Goal: Check status

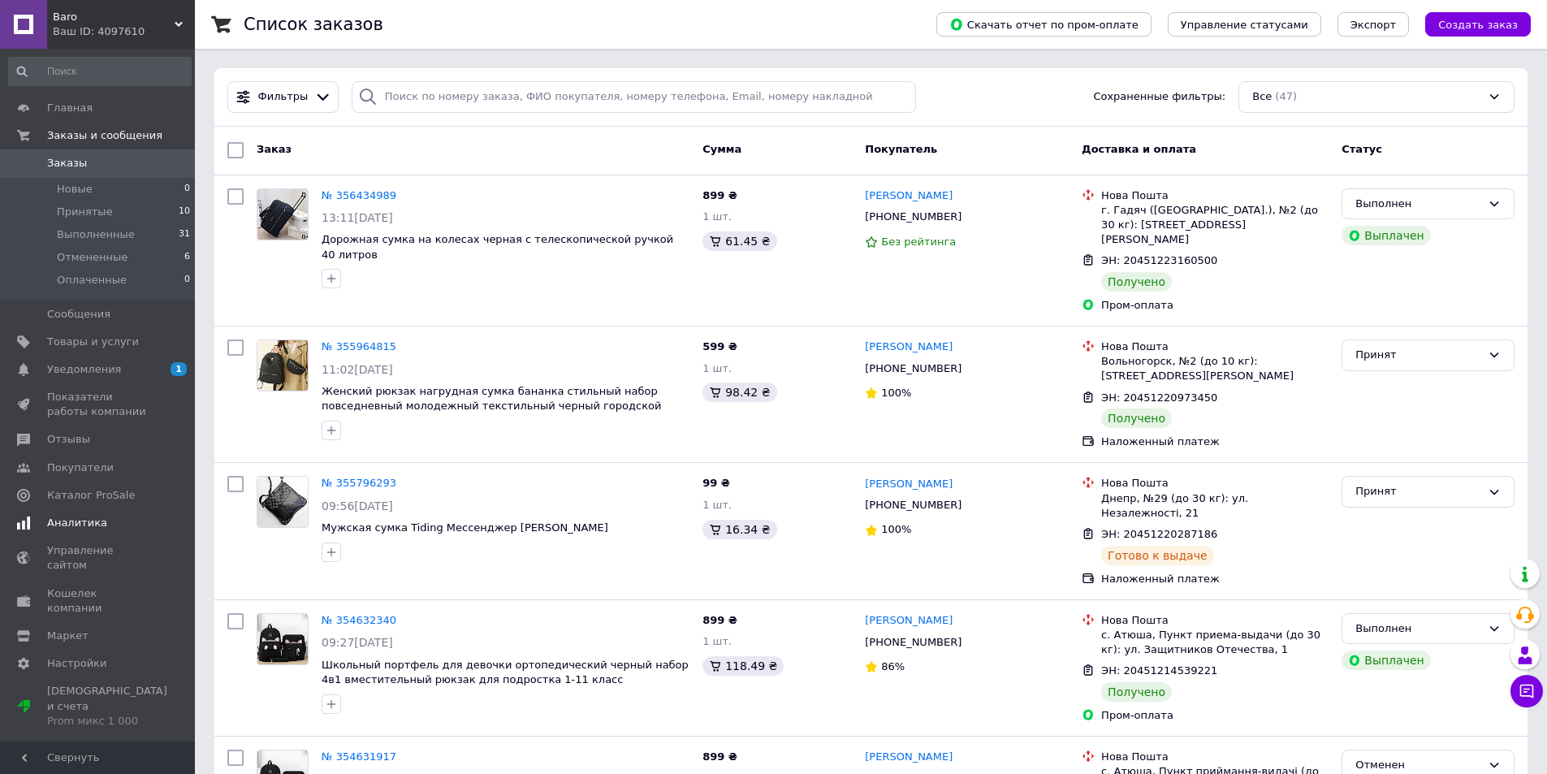
click at [89, 521] on span "Аналитика" at bounding box center [77, 523] width 60 height 15
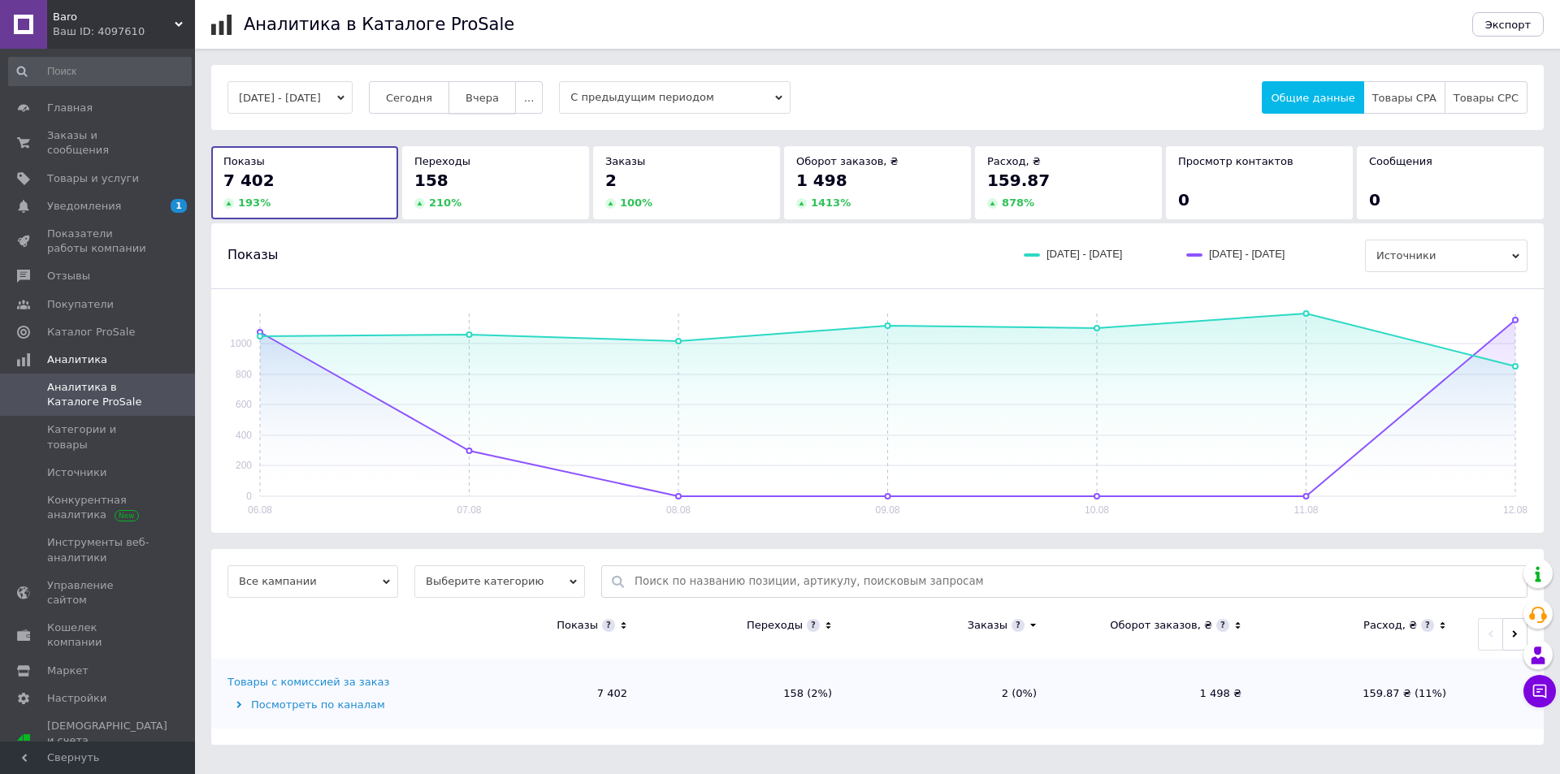
click at [498, 96] on span "Вчера" at bounding box center [481, 98] width 33 height 12
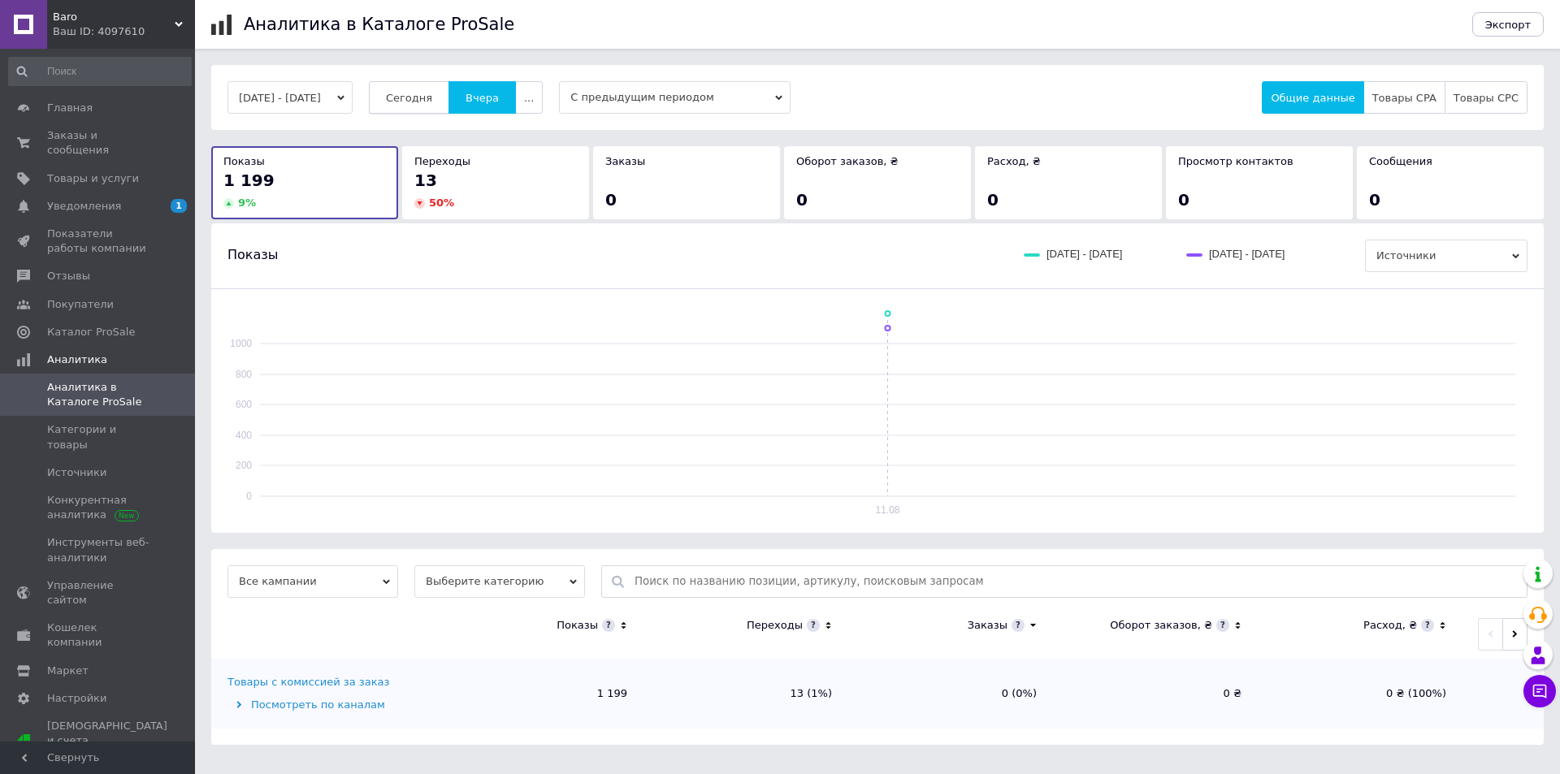
click at [425, 94] on span "Сегодня" at bounding box center [409, 98] width 46 height 12
click at [121, 133] on span "Заказы и сообщения" at bounding box center [98, 142] width 103 height 29
